Goal: Information Seeking & Learning: Learn about a topic

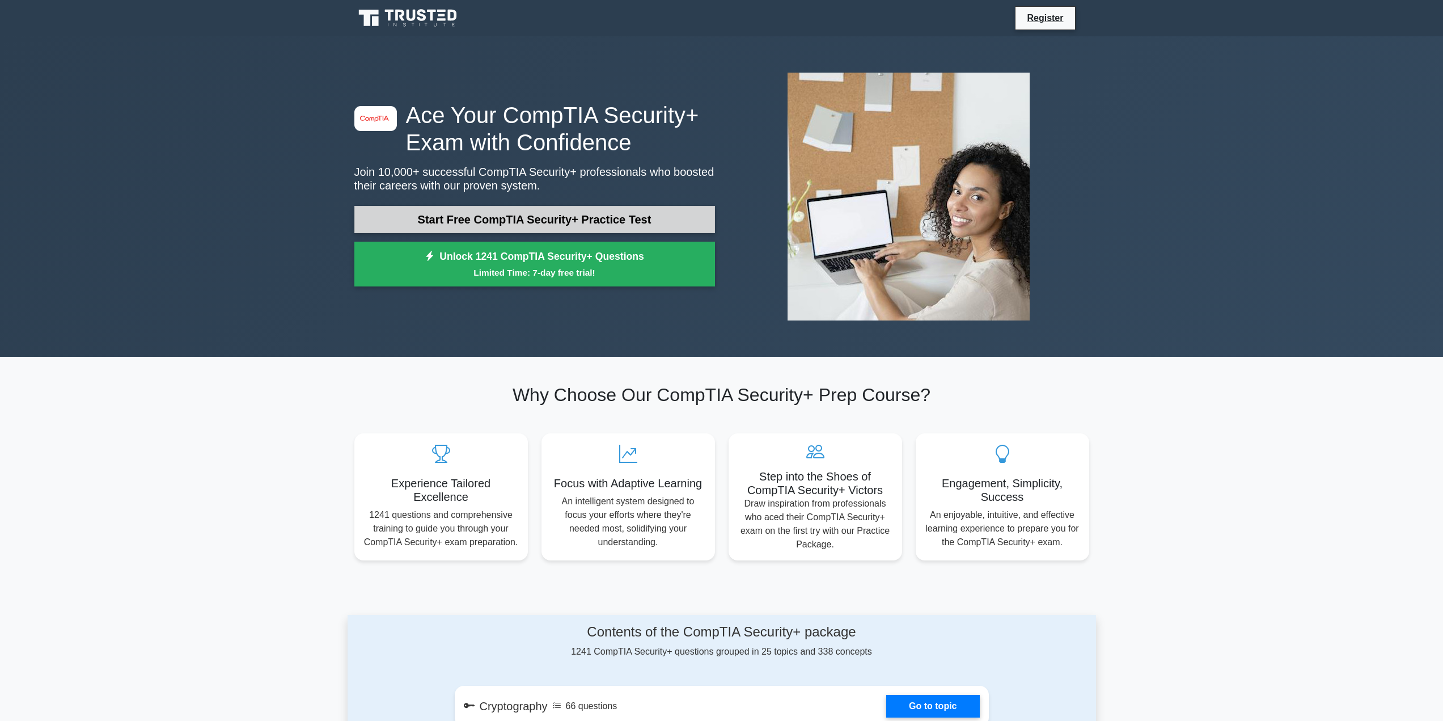
click at [557, 215] on link "Start Free CompTIA Security+ Practice Test" at bounding box center [534, 219] width 361 height 27
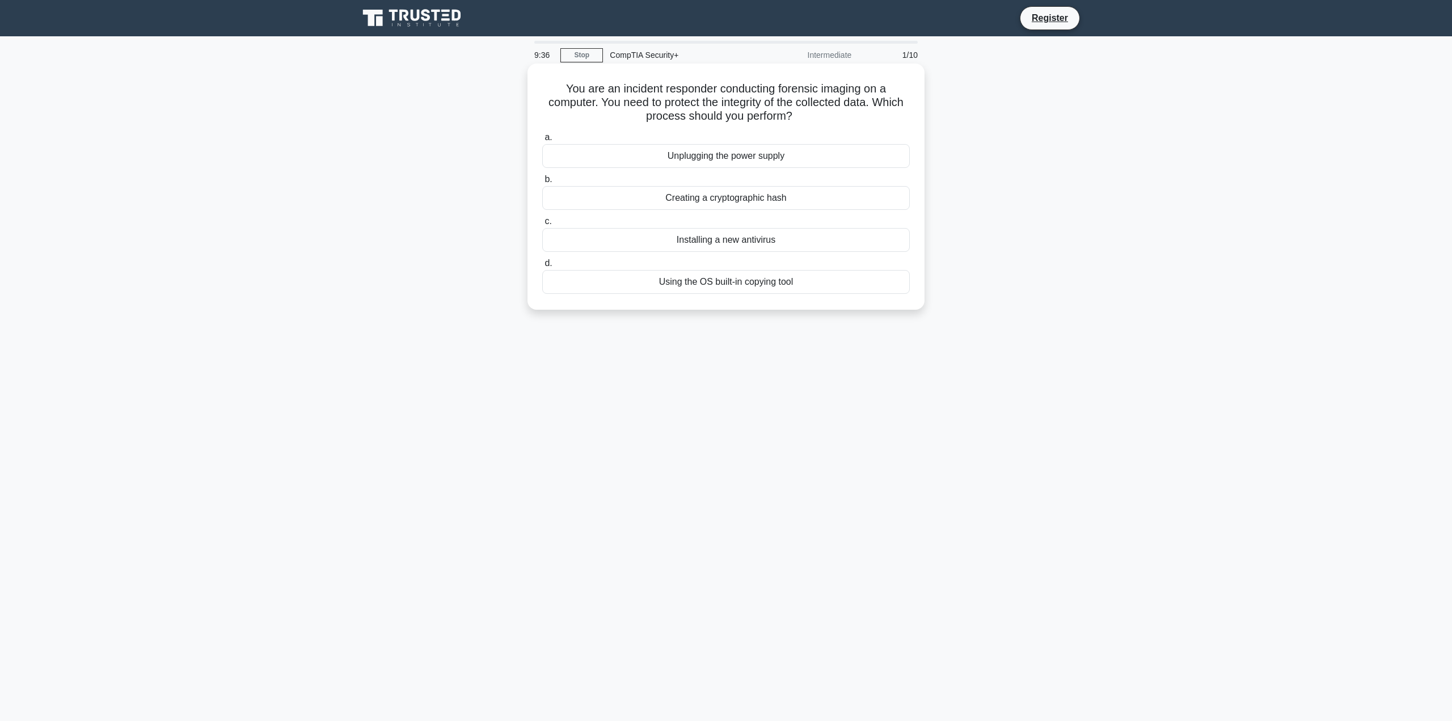
click at [751, 197] on div "Creating a cryptographic hash" at bounding box center [725, 198] width 367 height 24
click at [542, 183] on input "b. Creating a cryptographic hash" at bounding box center [542, 179] width 0 height 7
click at [766, 243] on div "Use Time-Based Keys" at bounding box center [725, 240] width 367 height 24
click at [542, 225] on input "c. Use Time-Based Keys" at bounding box center [542, 221] width 0 height 7
click at [749, 198] on div "Enabling snapshot-based rollbacks on hypervisors" at bounding box center [725, 198] width 367 height 24
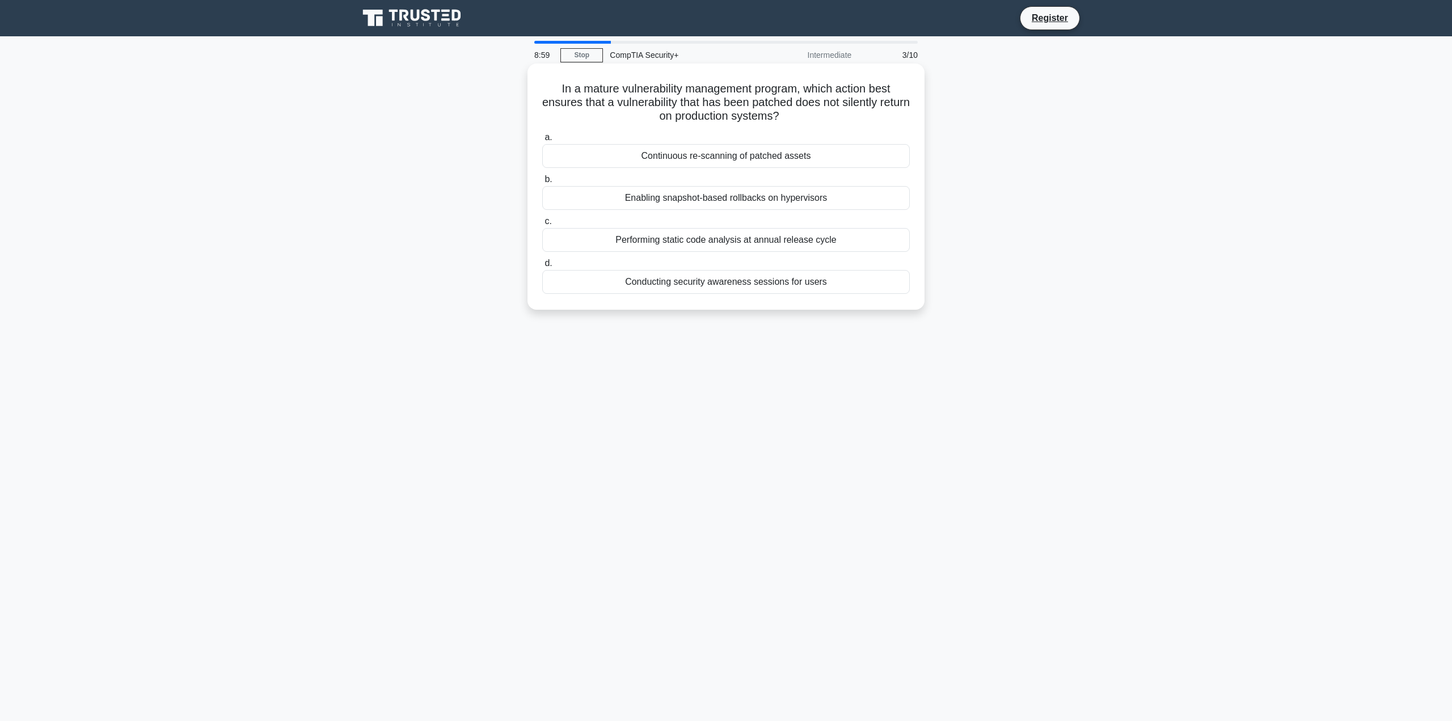
click at [542, 183] on input "b. Enabling snapshot-based rollbacks on hypervisors" at bounding box center [542, 179] width 0 height 7
click at [764, 154] on div "Update the encryption protocols on the affected devices." at bounding box center [725, 156] width 367 height 24
click at [542, 141] on input "a. Update the encryption protocols on the affected devices." at bounding box center [542, 137] width 0 height 7
click at [806, 202] on div "Relocate critical infrastructure and establish an alternative site" at bounding box center [725, 198] width 367 height 24
click at [542, 183] on input "b. Relocate critical infrastructure and establish an alternative site" at bounding box center [542, 179] width 0 height 7
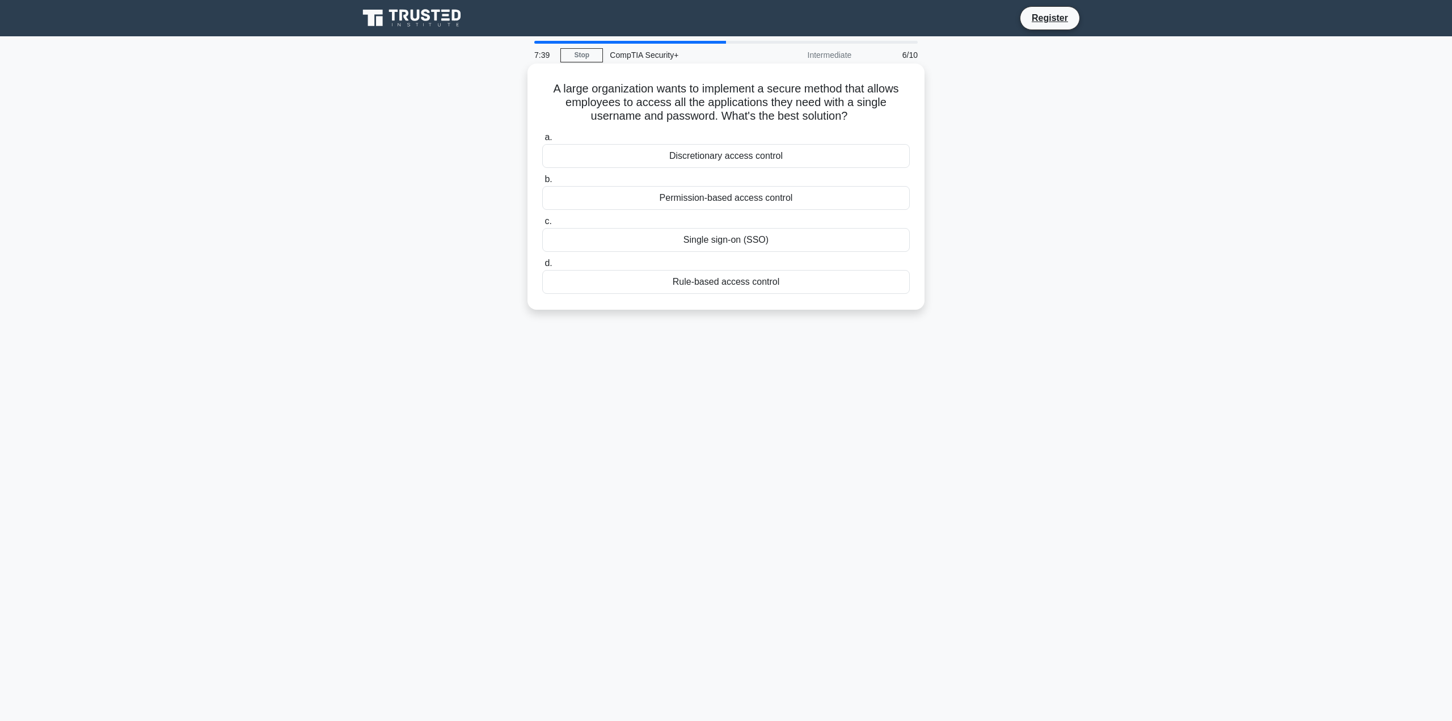
click at [748, 243] on div "Single sign-on (SSO)" at bounding box center [725, 240] width 367 height 24
click at [542, 225] on input "c. Single sign-on (SSO)" at bounding box center [542, 221] width 0 height 7
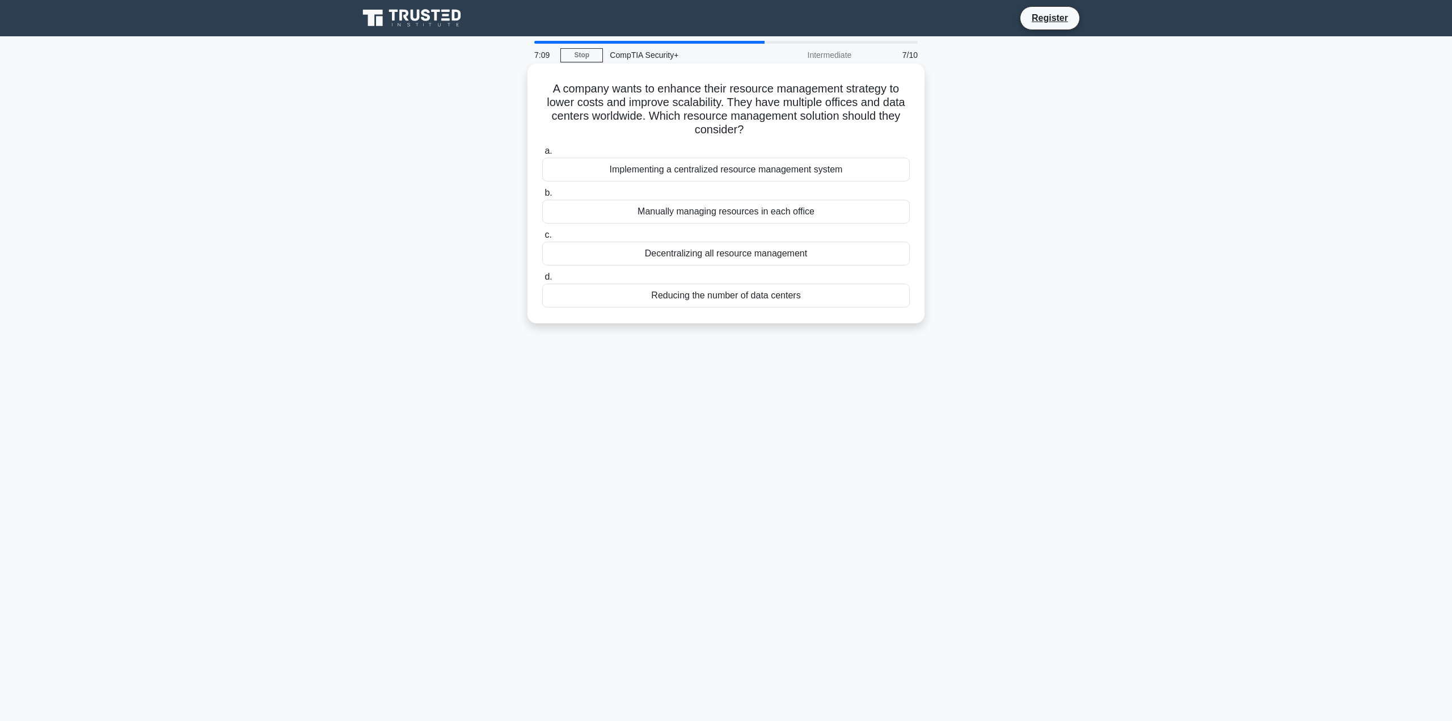
click at [741, 171] on div "Implementing a centralized resource management system" at bounding box center [725, 170] width 367 height 24
click at [542, 155] on input "a. Implementing a centralized resource management system" at bounding box center [542, 150] width 0 height 7
click at [803, 167] on div "Full automation" at bounding box center [725, 170] width 367 height 24
click at [542, 155] on input "a. Full automation" at bounding box center [542, 150] width 0 height 7
click at [793, 296] on div "Capture a configuration backup of each restored system" at bounding box center [725, 296] width 367 height 24
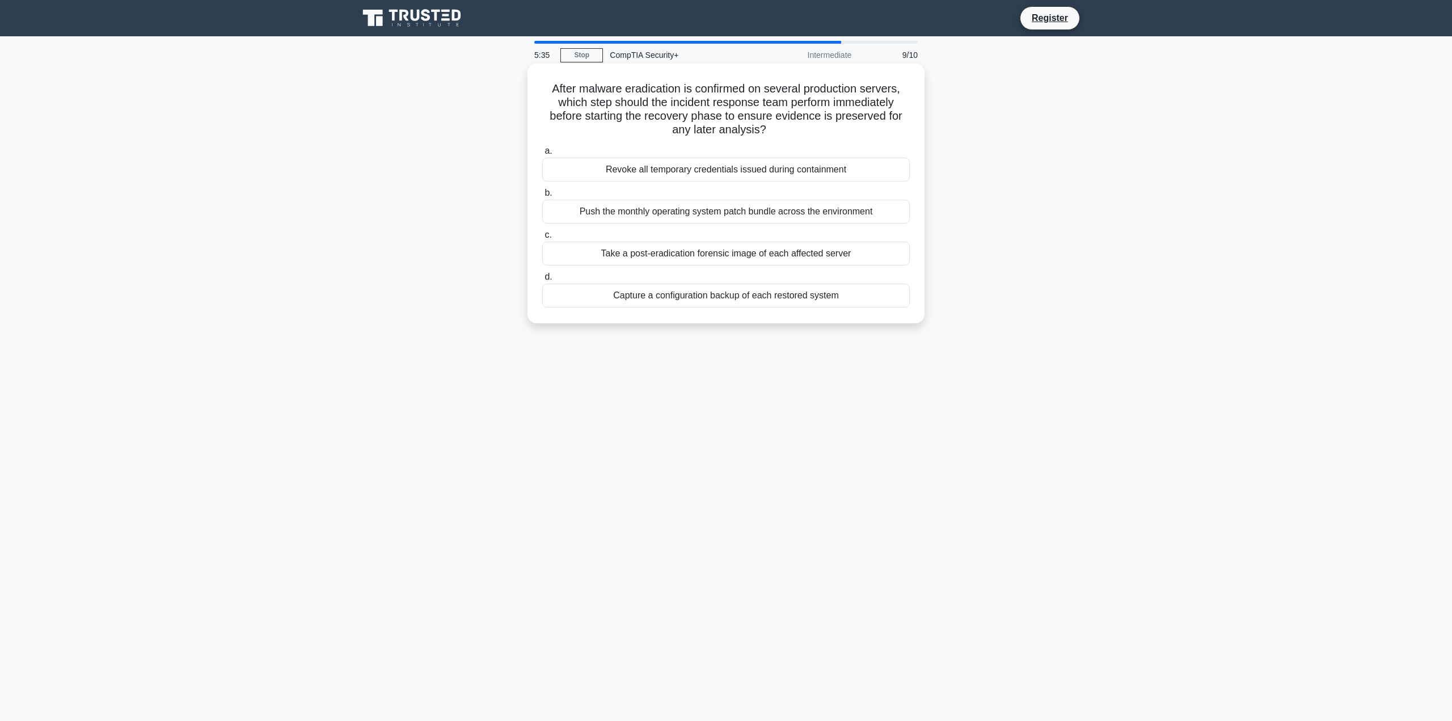
click at [542, 281] on input "d. Capture a configuration backup of each restored system" at bounding box center [542, 276] width 0 height 7
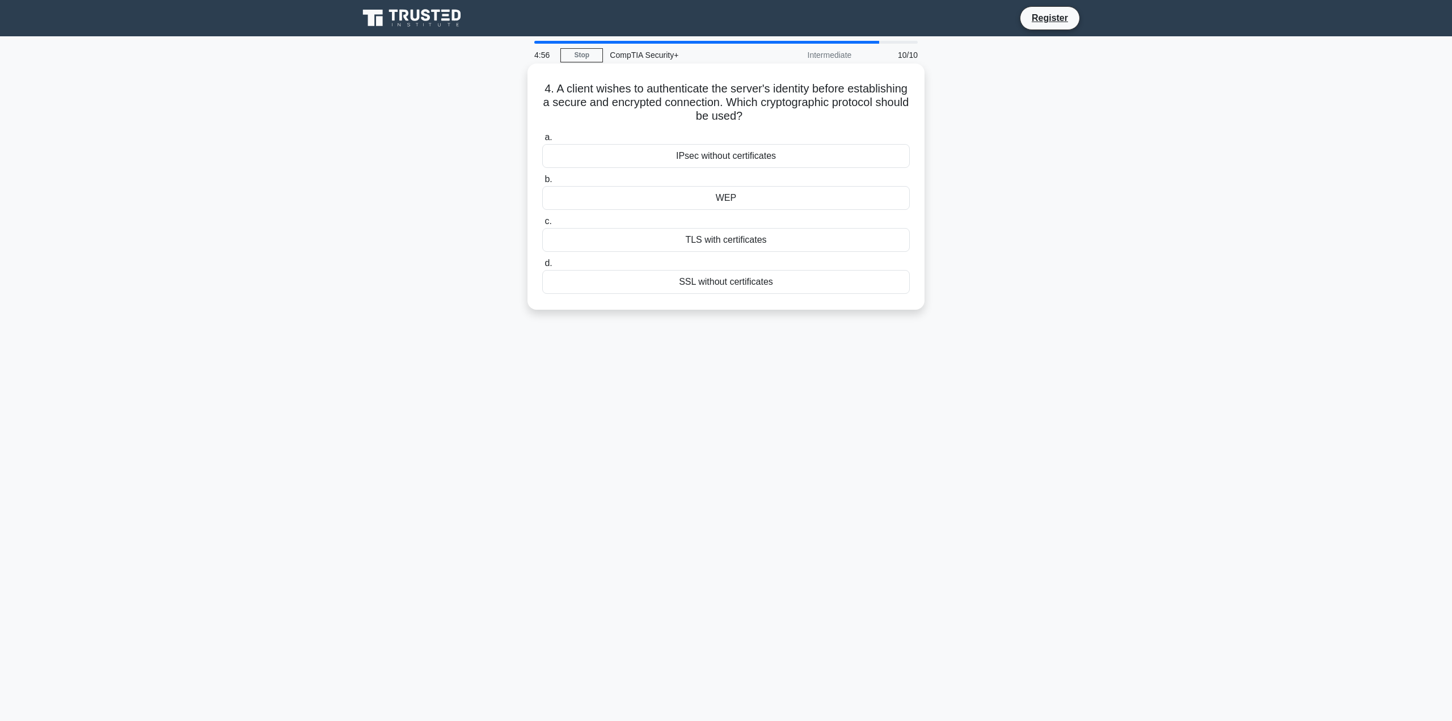
click at [754, 239] on div "TLS with certificates" at bounding box center [725, 240] width 367 height 24
click at [542, 225] on input "c. TLS with certificates" at bounding box center [542, 221] width 0 height 7
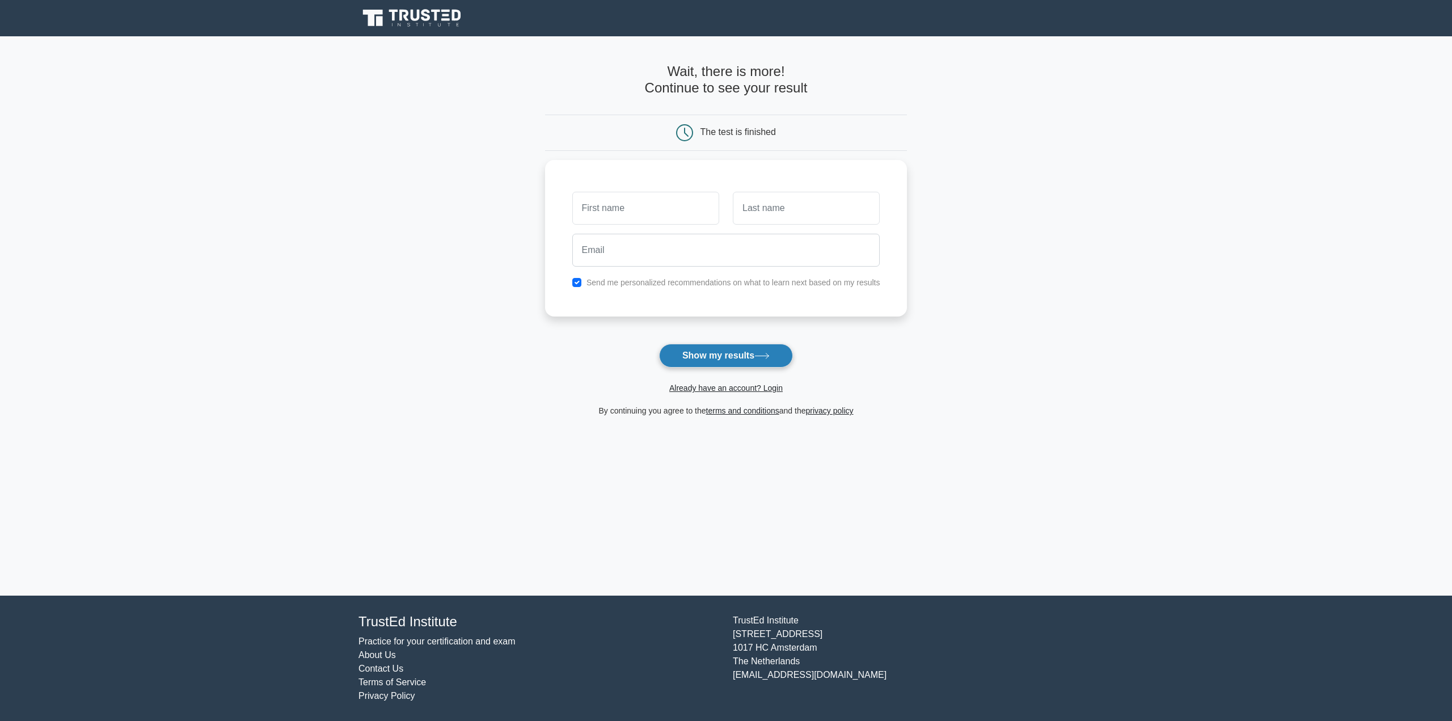
click at [758, 358] on icon at bounding box center [761, 356] width 15 height 6
click at [1032, 163] on main "Wait, there is more! Continue to see your result The test is finished and the" at bounding box center [726, 315] width 1452 height 559
